Goal: Complete application form

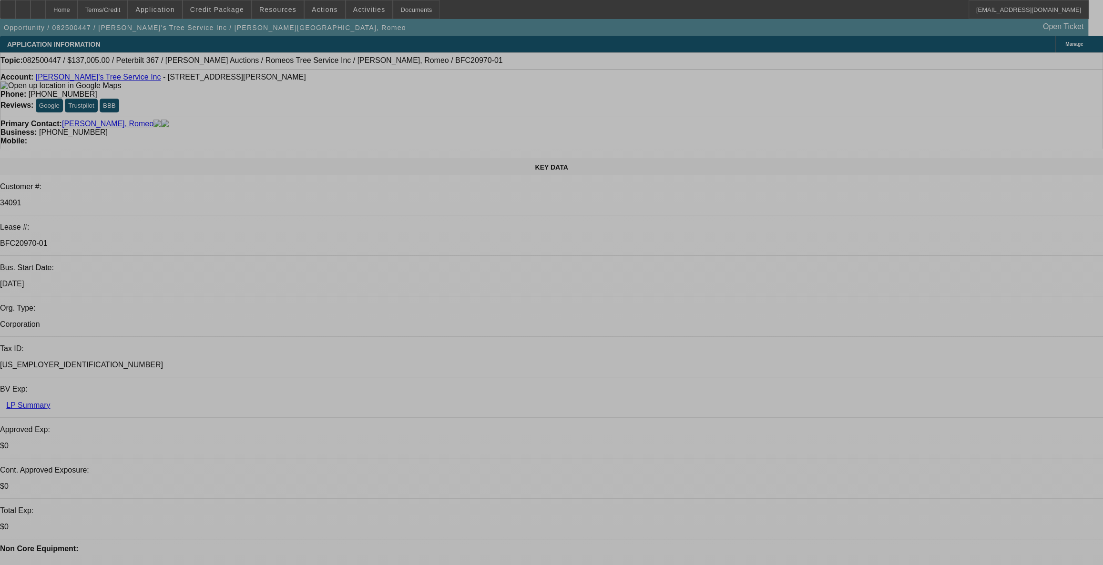
select select "0"
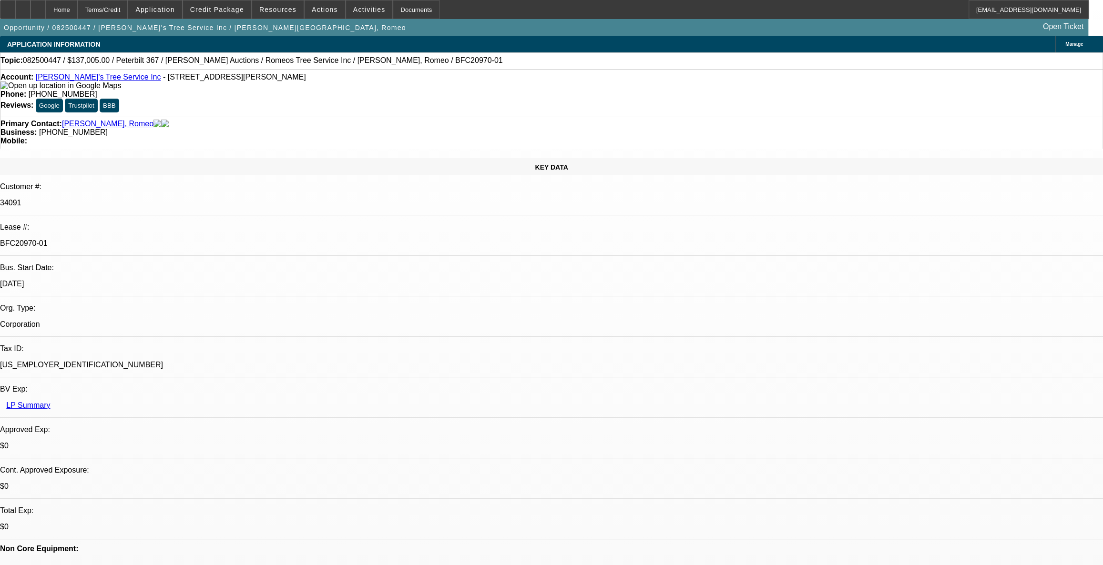
select select "0"
select select "6"
select select "0"
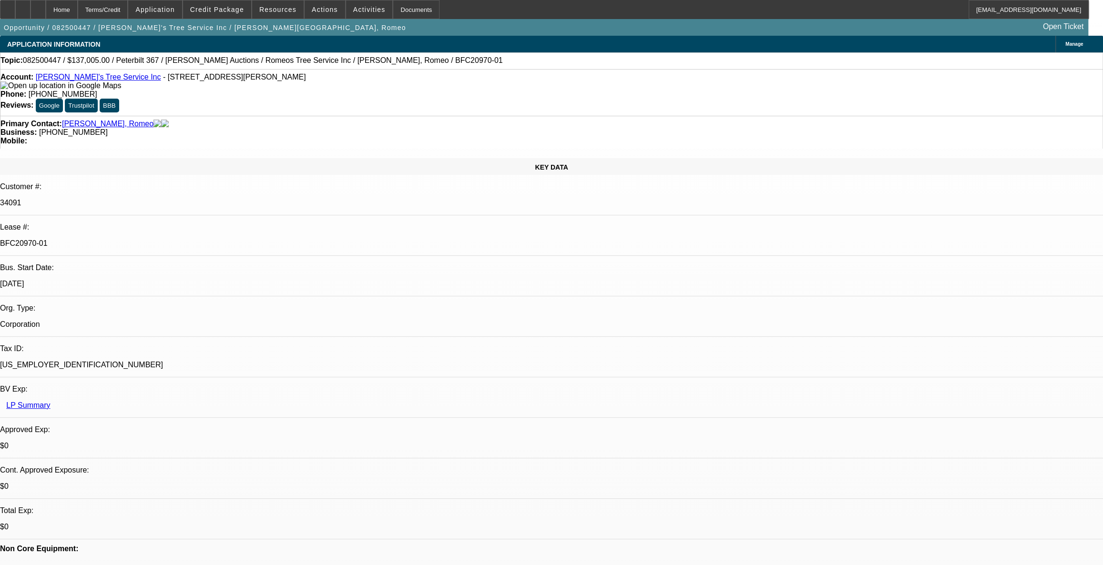
select select "0"
select select "6"
select select "0"
select select "3"
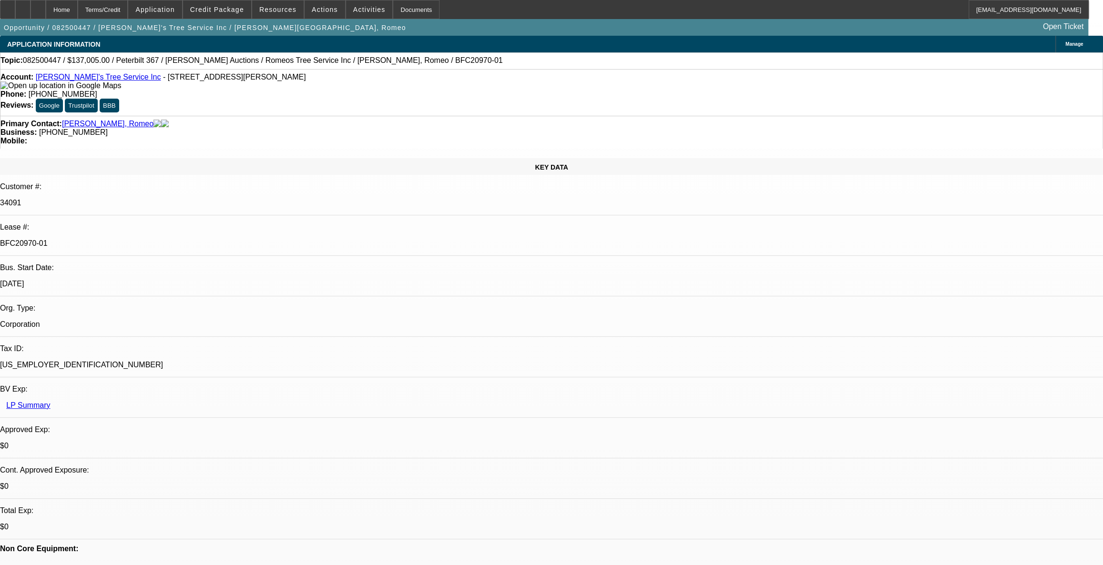
select select "0"
select select "6"
select select "0"
select select "3"
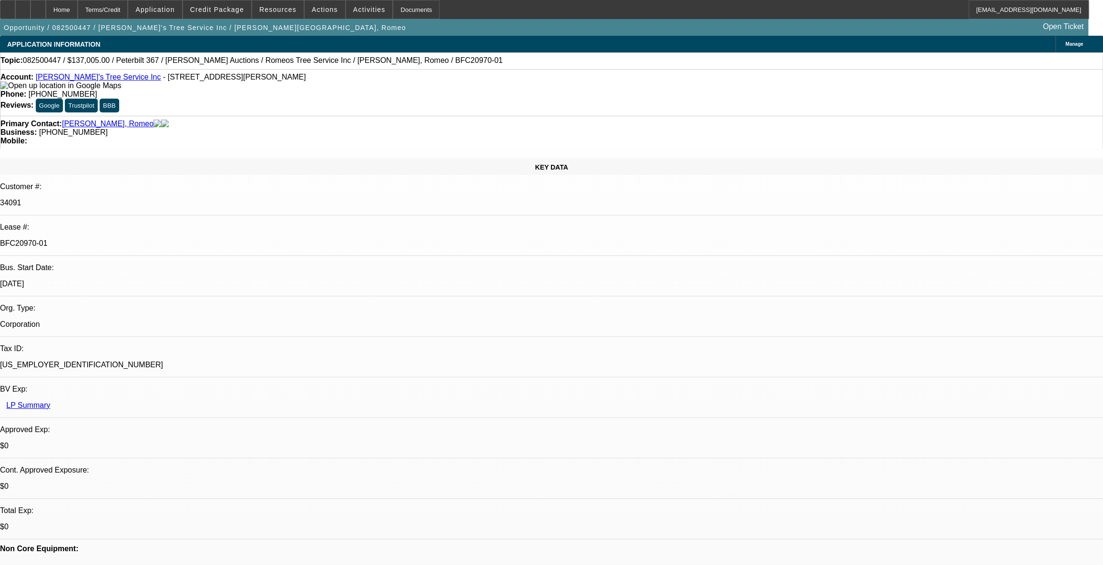
select select "0"
select select "6"
